Goal: Information Seeking & Learning: Compare options

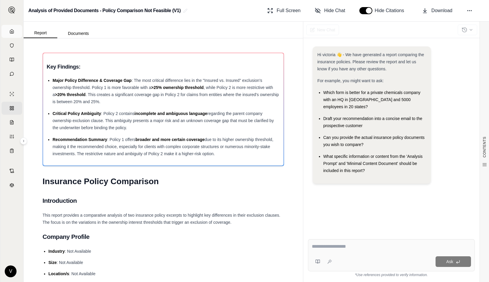
click at [11, 28] on link "Home" at bounding box center [11, 31] width 21 height 13
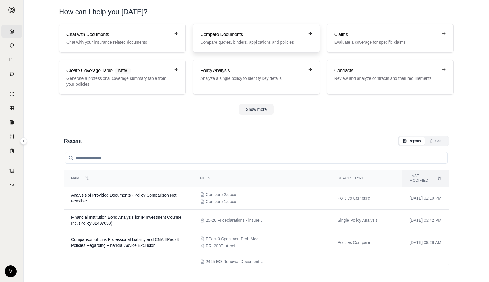
click at [266, 45] on link "Compare Documents Compare quotes, binders, applications and policies" at bounding box center [256, 38] width 127 height 29
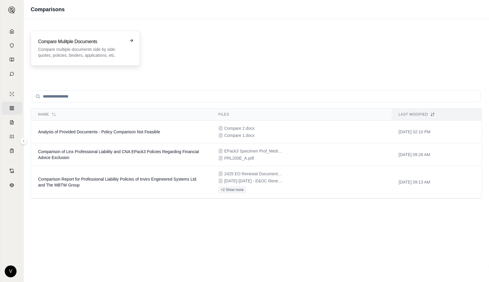
click at [125, 51] on div "Compare Mulitple Documents Compare multiple documents side by side: quotes, pol…" at bounding box center [85, 48] width 95 height 20
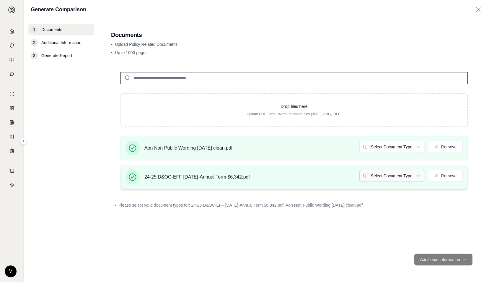
click at [408, 175] on html "Home Vault Prompts Chats Single Policy Comparisons Claims Custom Report Coverag…" at bounding box center [244, 141] width 489 height 282
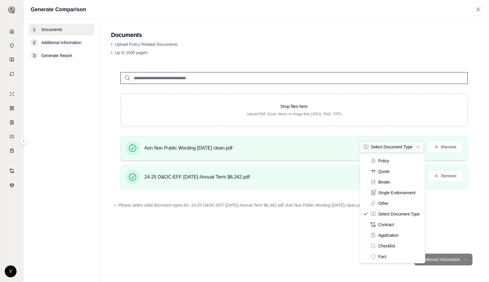
click at [388, 145] on html "Home Vault Prompts Chats Single Policy Comparisons Claims Custom Report Coverag…" at bounding box center [244, 141] width 489 height 282
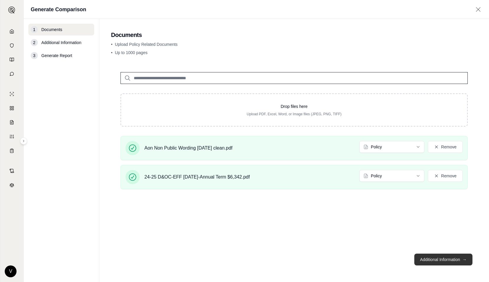
click at [438, 255] on button "Additional Information →" at bounding box center [443, 259] width 58 height 12
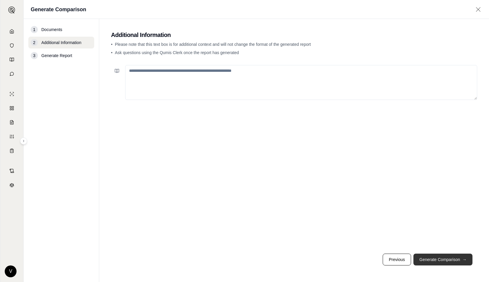
click at [436, 261] on button "Generate Comparison →" at bounding box center [443, 259] width 59 height 12
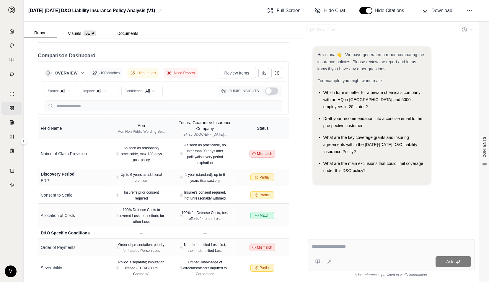
scroll to position [1414, 0]
click at [262, 74] on icon at bounding box center [264, 74] width 4 height 1
